Goal: Find specific page/section: Find specific page/section

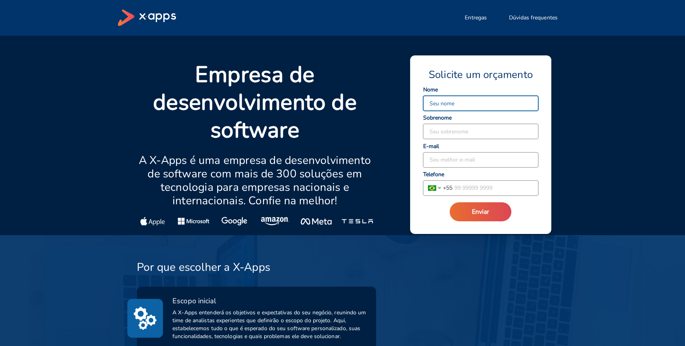
select select "BR"
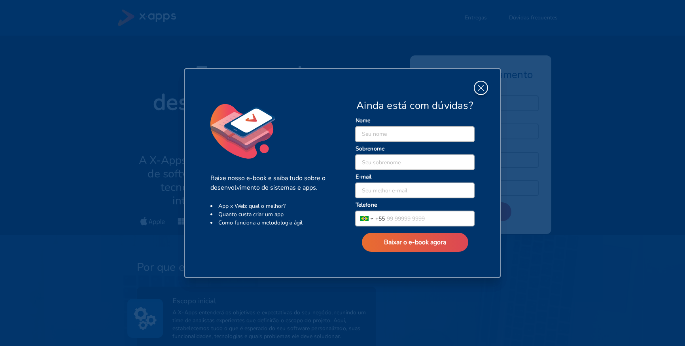
click at [477, 85] on icon "button" at bounding box center [481, 88] width 10 height 10
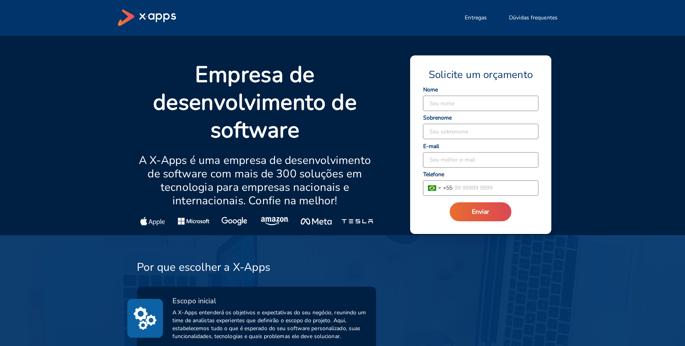
select select "BR"
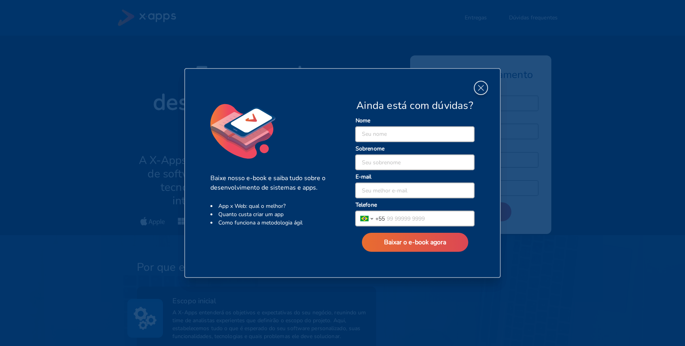
click at [479, 89] on icon "button" at bounding box center [481, 88] width 10 height 10
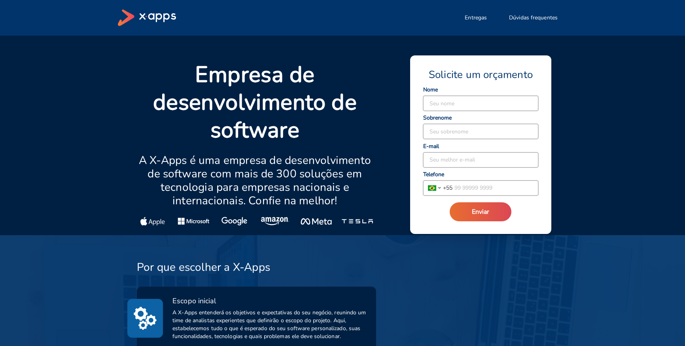
drag, startPoint x: 580, startPoint y: 55, endPoint x: 552, endPoint y: 60, distance: 28.9
click at [545, 55] on div "Empresa de desenvolvimento de software A X-Apps é uma empresa de desenvolviment…" at bounding box center [342, 135] width 685 height 199
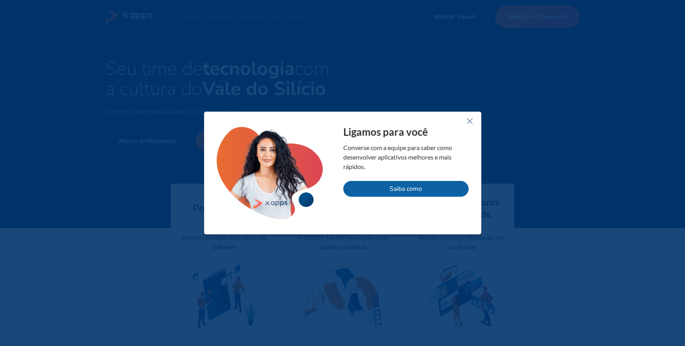
click at [474, 116] on icon at bounding box center [469, 120] width 9 height 9
